Goal: Task Accomplishment & Management: Use online tool/utility

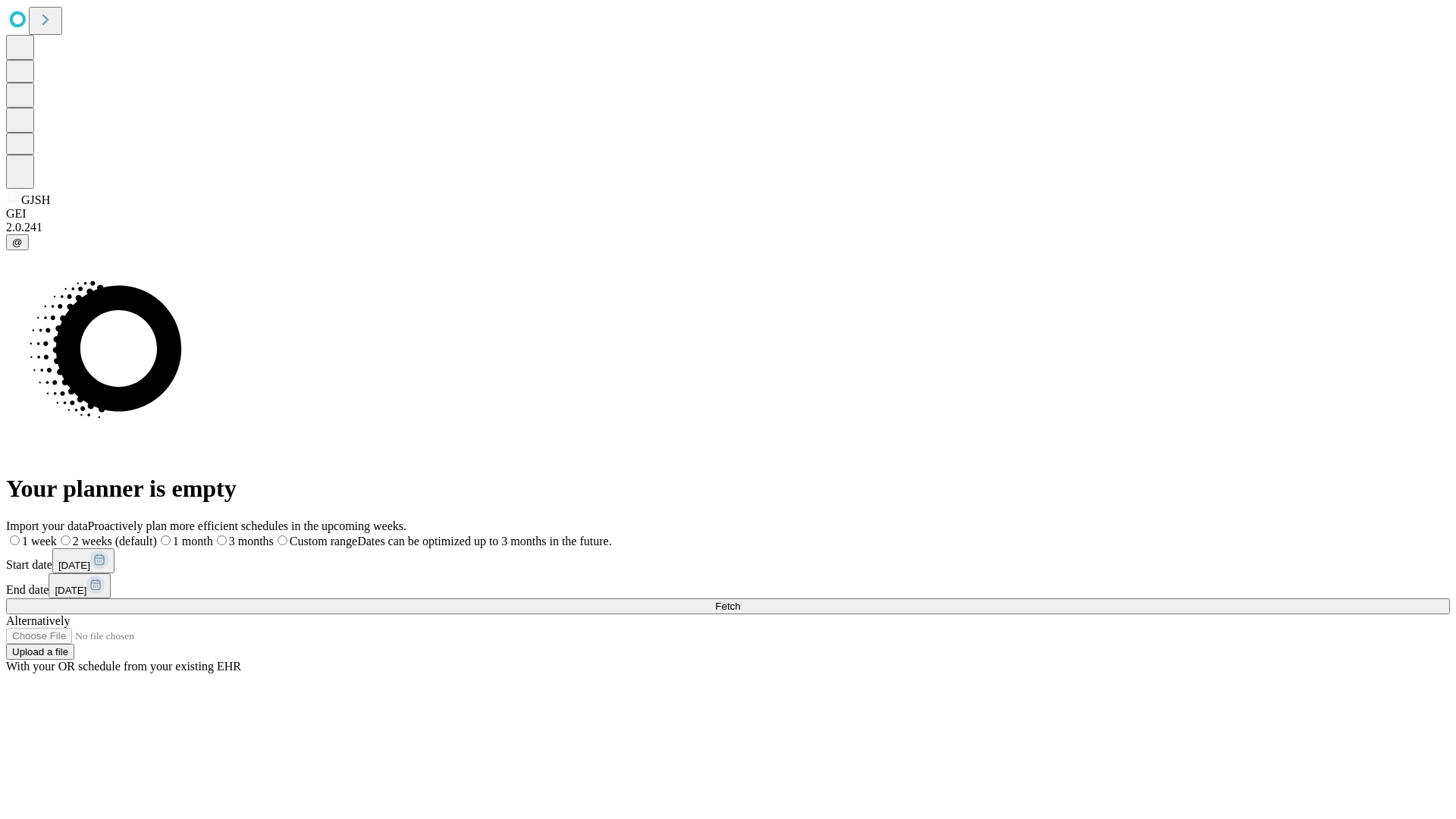
click at [740, 600] on span "Fetch" at bounding box center [728, 606] width 25 height 12
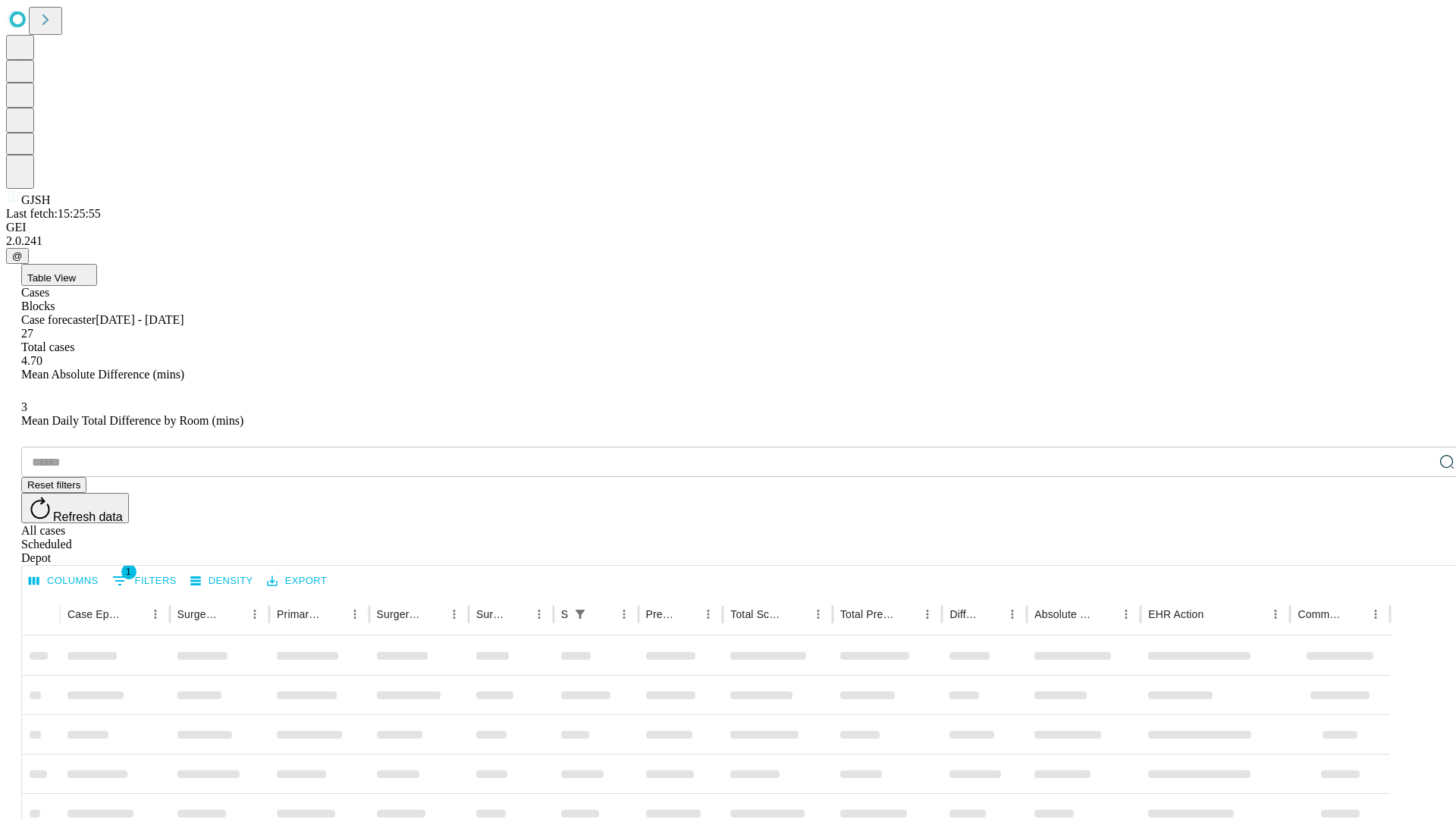
click at [1417, 552] on div "Depot" at bounding box center [743, 558] width 1444 height 14
